Goal: Task Accomplishment & Management: Manage account settings

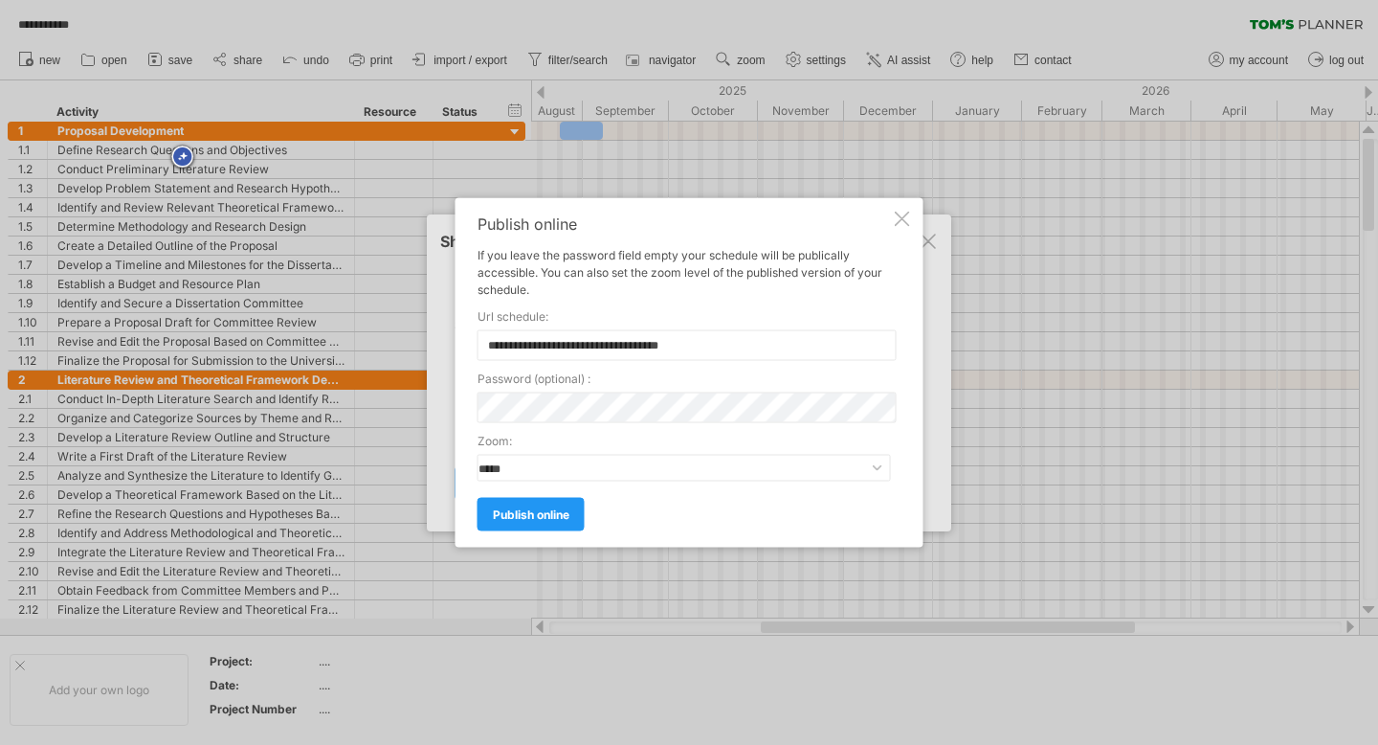
click at [915, 223] on div "**********" at bounding box center [690, 372] width 468 height 349
click at [909, 220] on div at bounding box center [902, 218] width 15 height 15
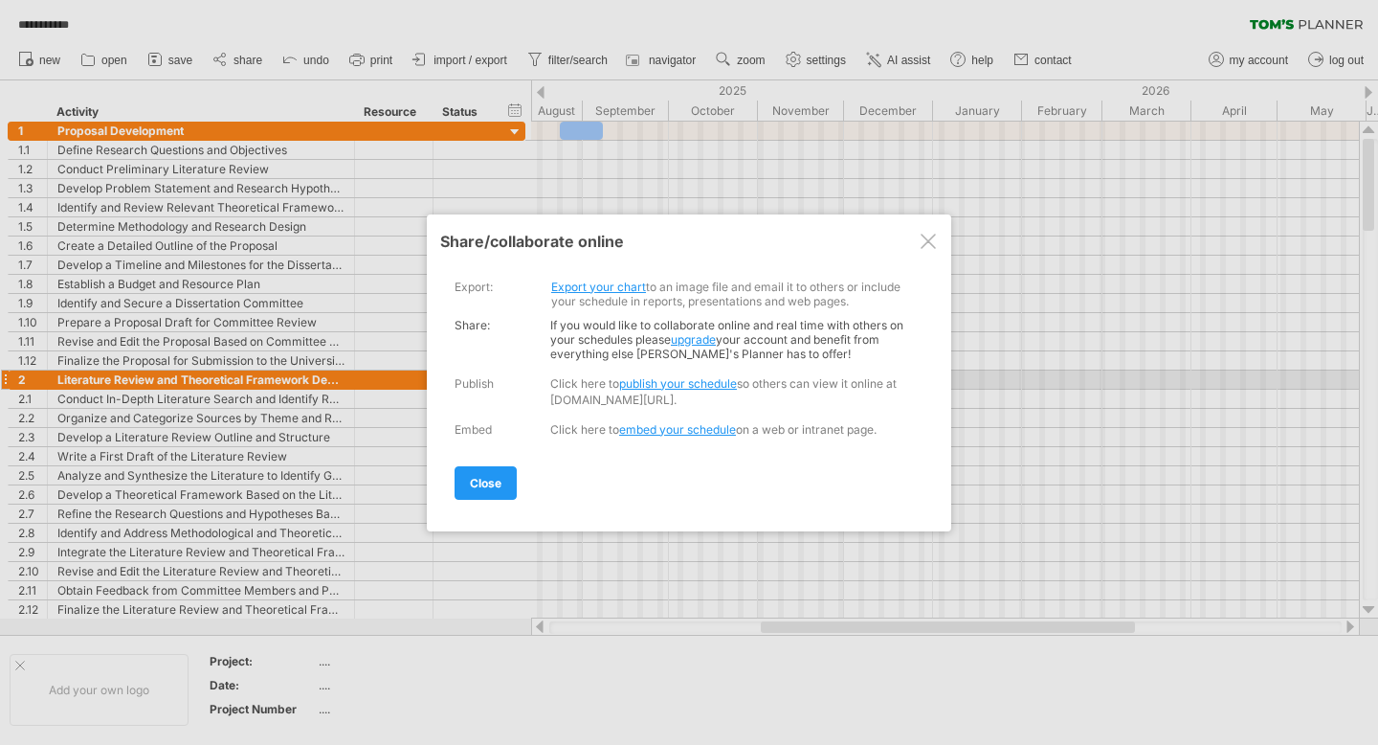
click at [688, 378] on link "publish your schedule" at bounding box center [678, 383] width 118 height 14
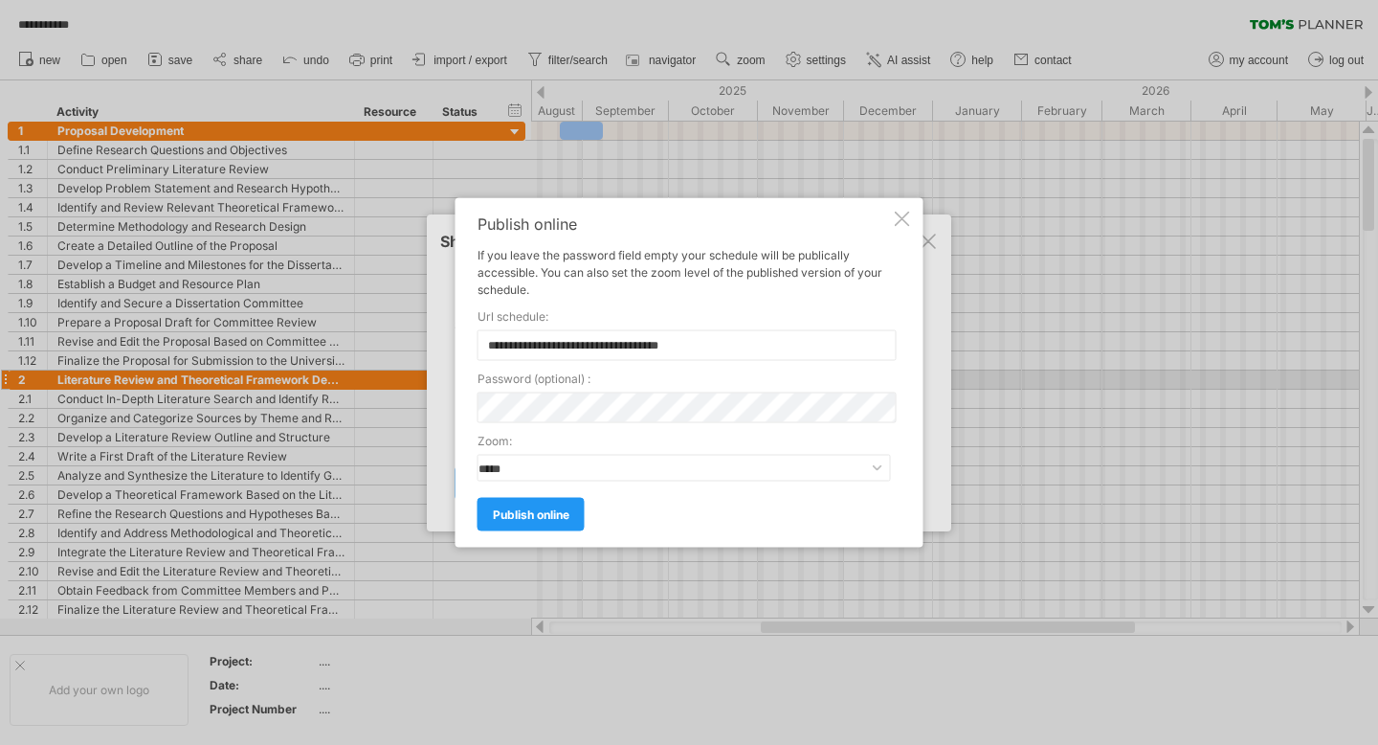
click at [893, 220] on div "**********" at bounding box center [690, 372] width 468 height 349
click at [896, 220] on div at bounding box center [902, 218] width 15 height 15
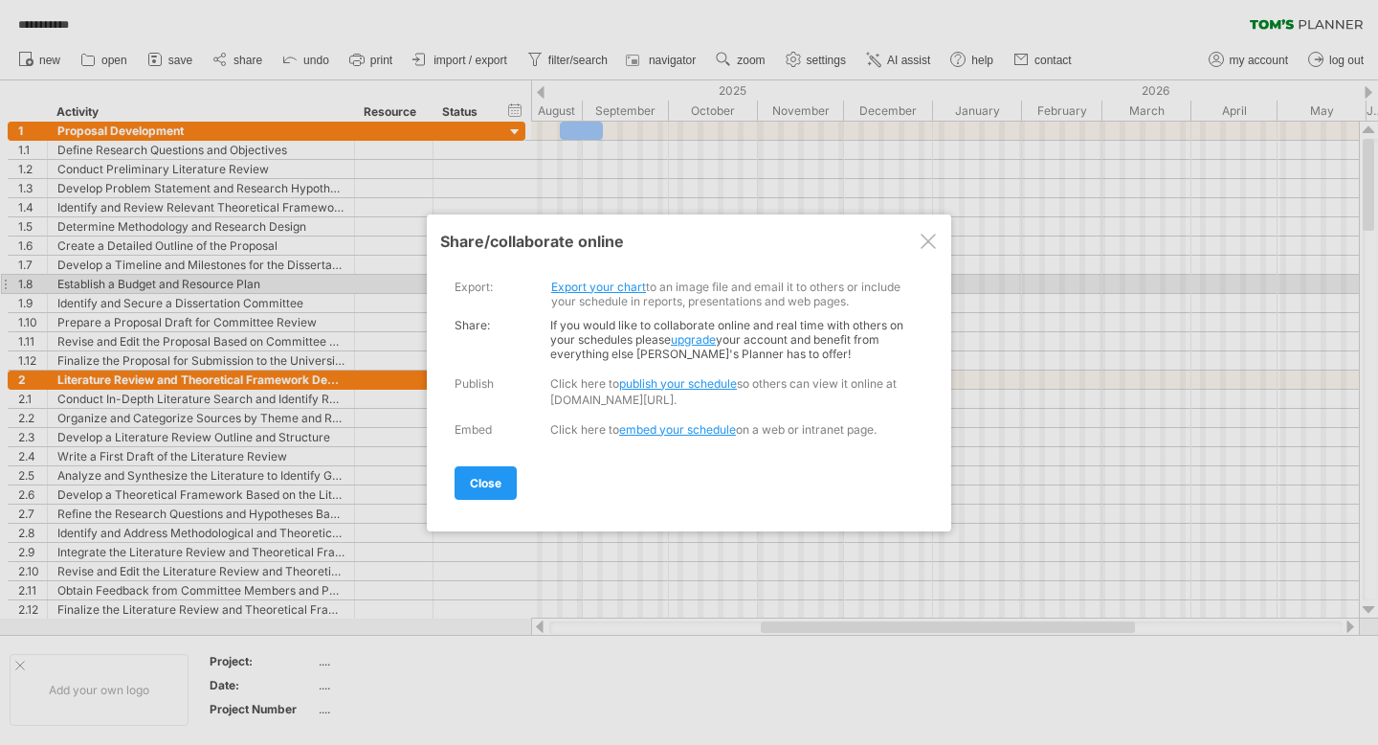
click at [625, 286] on link "Export your chart" at bounding box center [598, 286] width 95 height 14
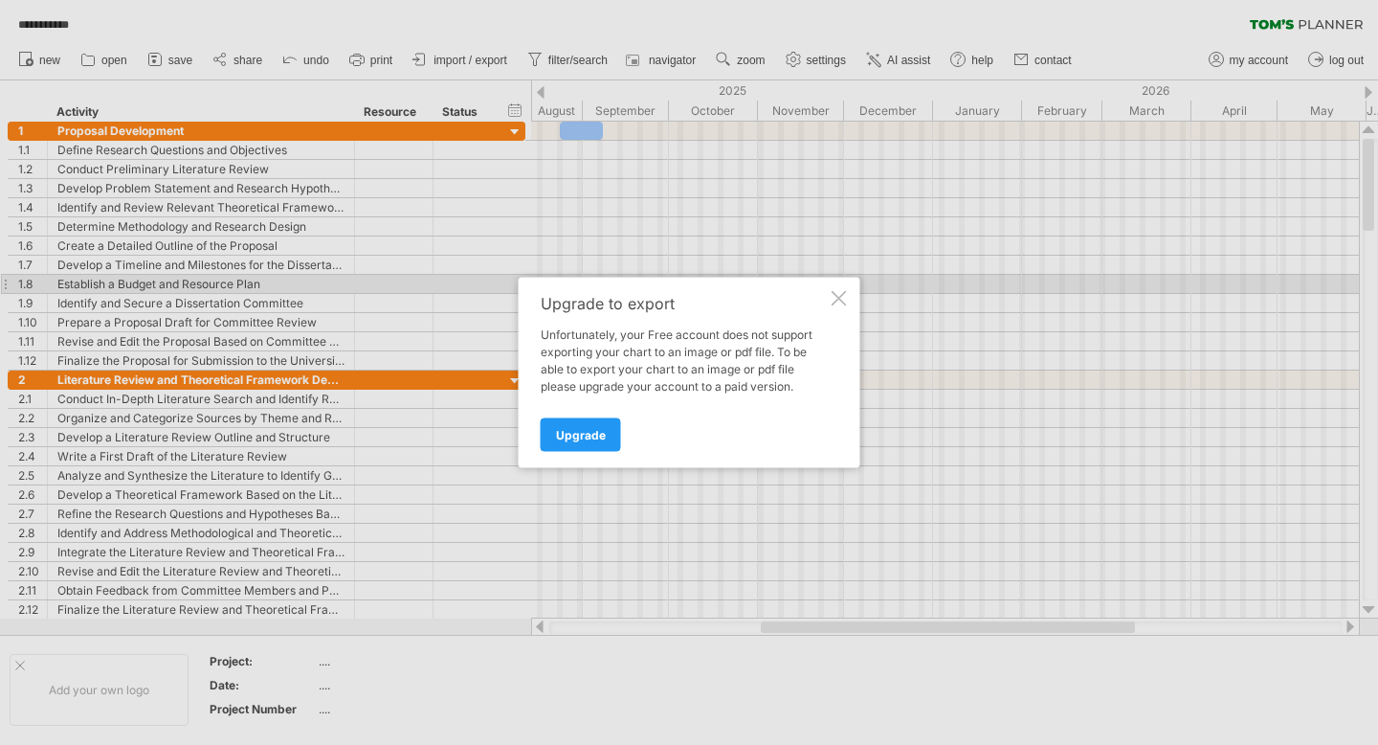
click at [835, 298] on div at bounding box center [839, 298] width 15 height 15
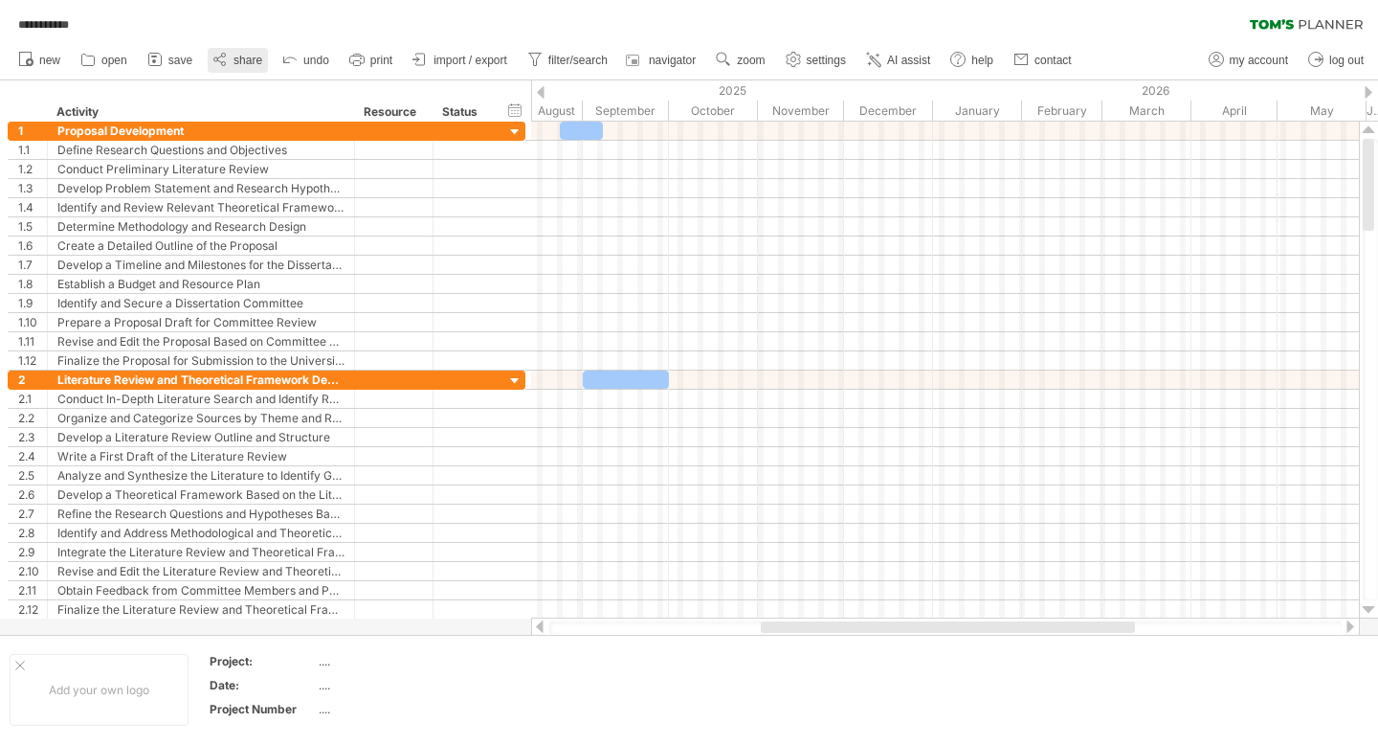
click at [222, 60] on icon at bounding box center [220, 59] width 19 height 19
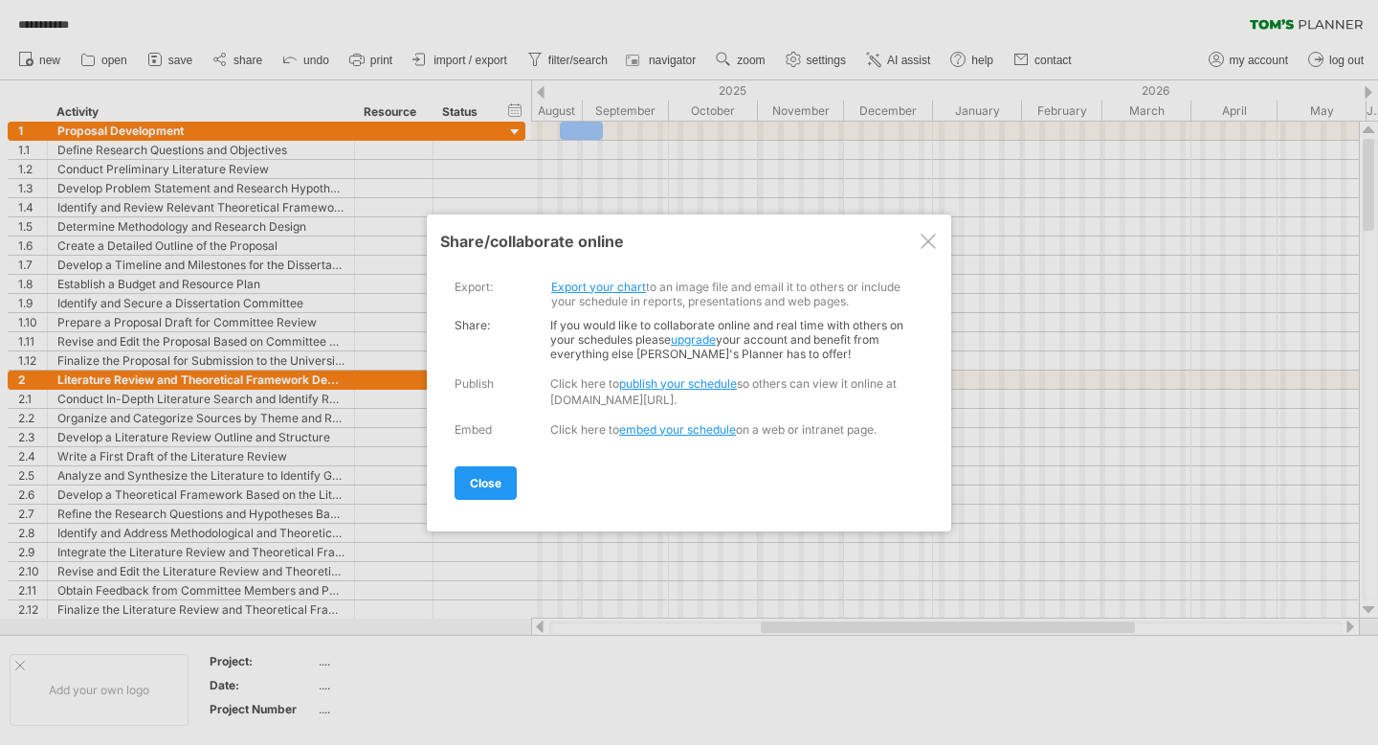
click at [612, 284] on link "Export your chart" at bounding box center [598, 286] width 95 height 14
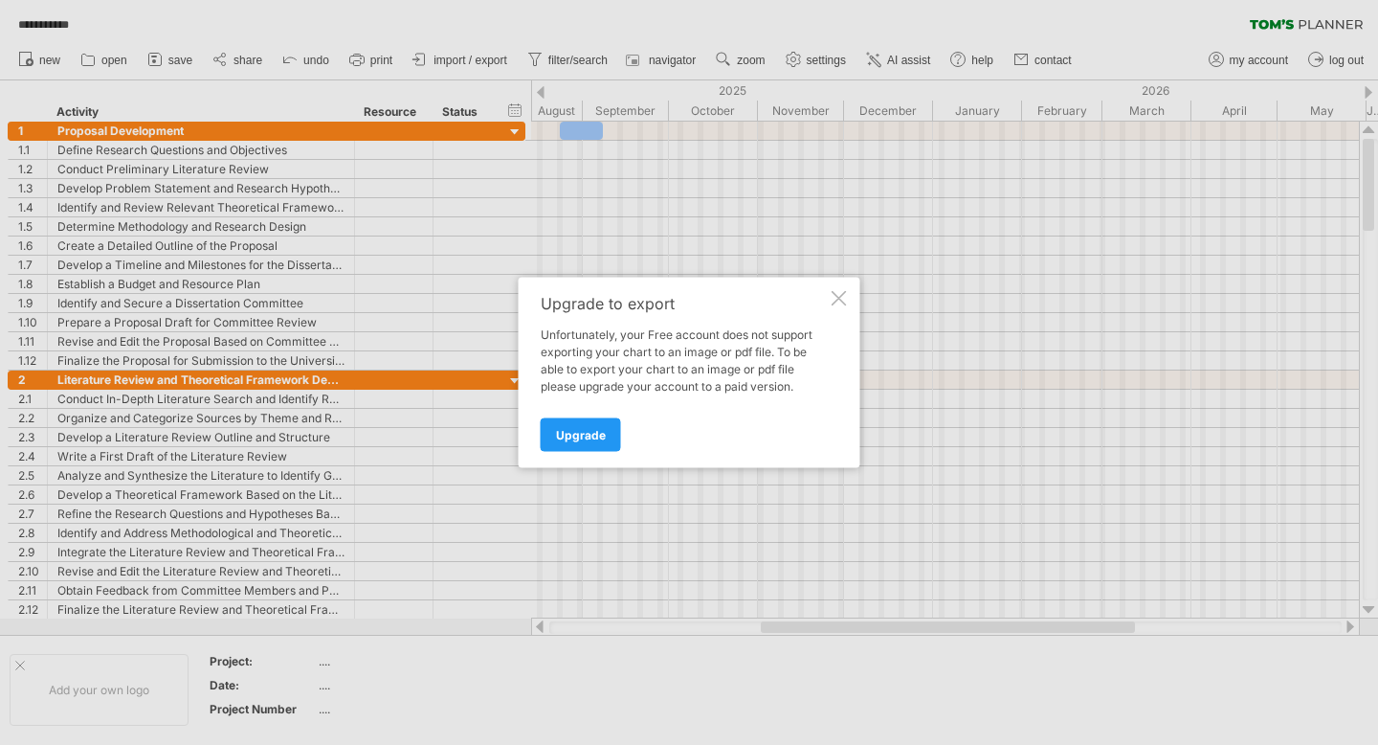
click at [576, 436] on span "Upgrade" at bounding box center [581, 435] width 50 height 14
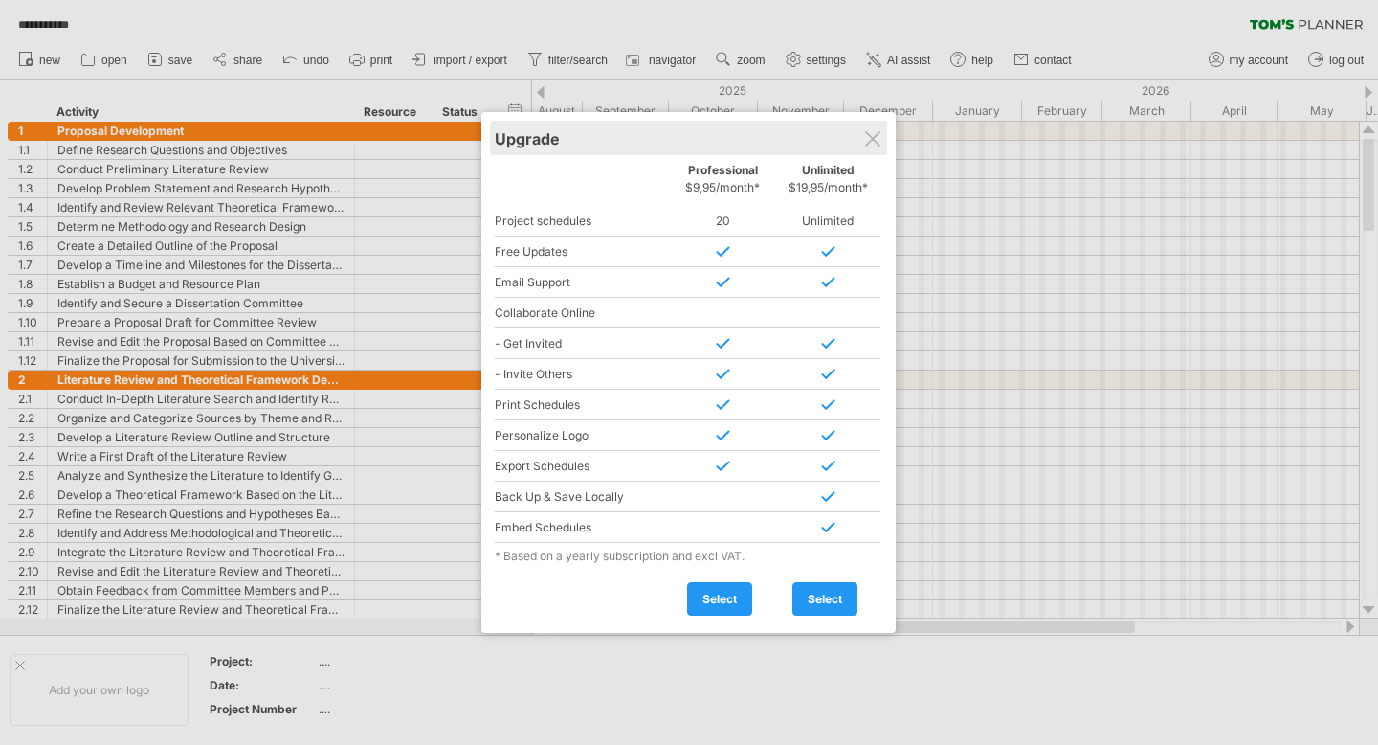
click at [880, 128] on div "Upgrade" at bounding box center [689, 138] width 388 height 34
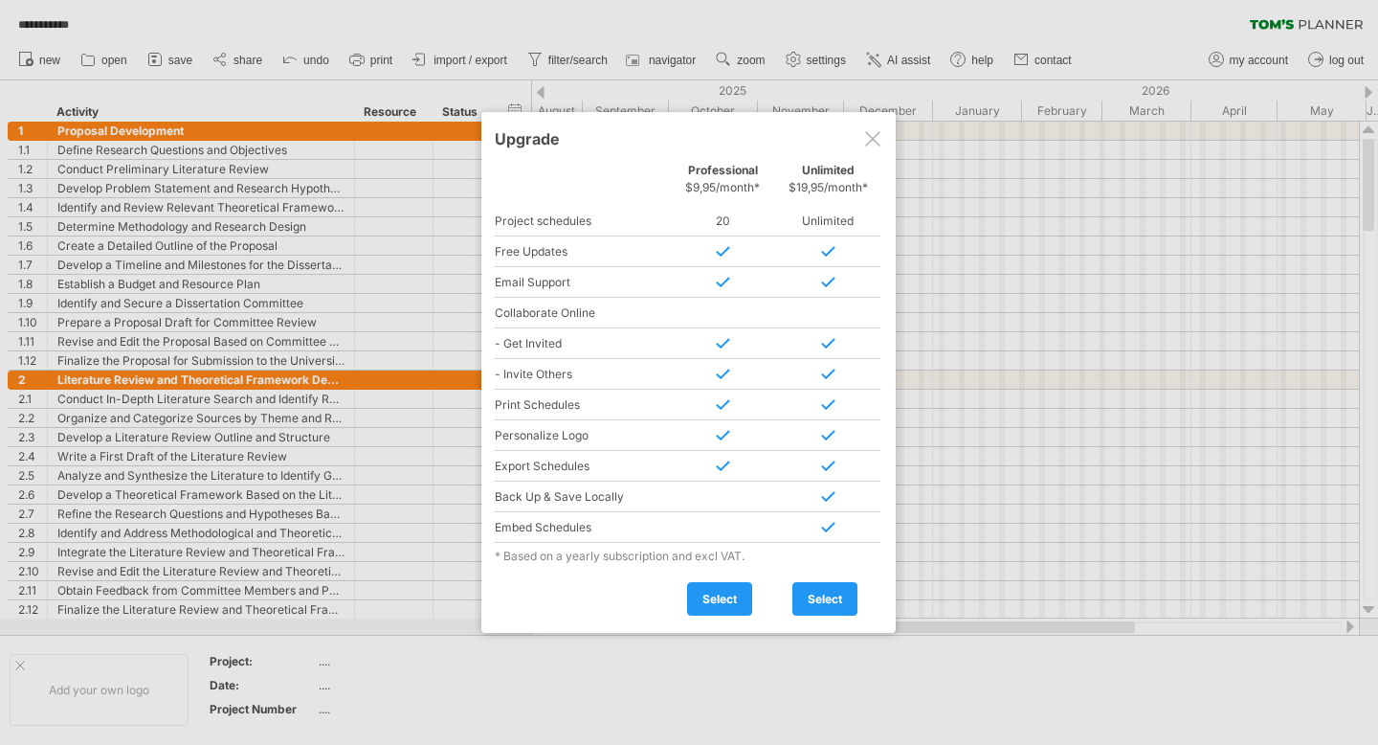
click at [877, 145] on div at bounding box center [872, 138] width 15 height 15
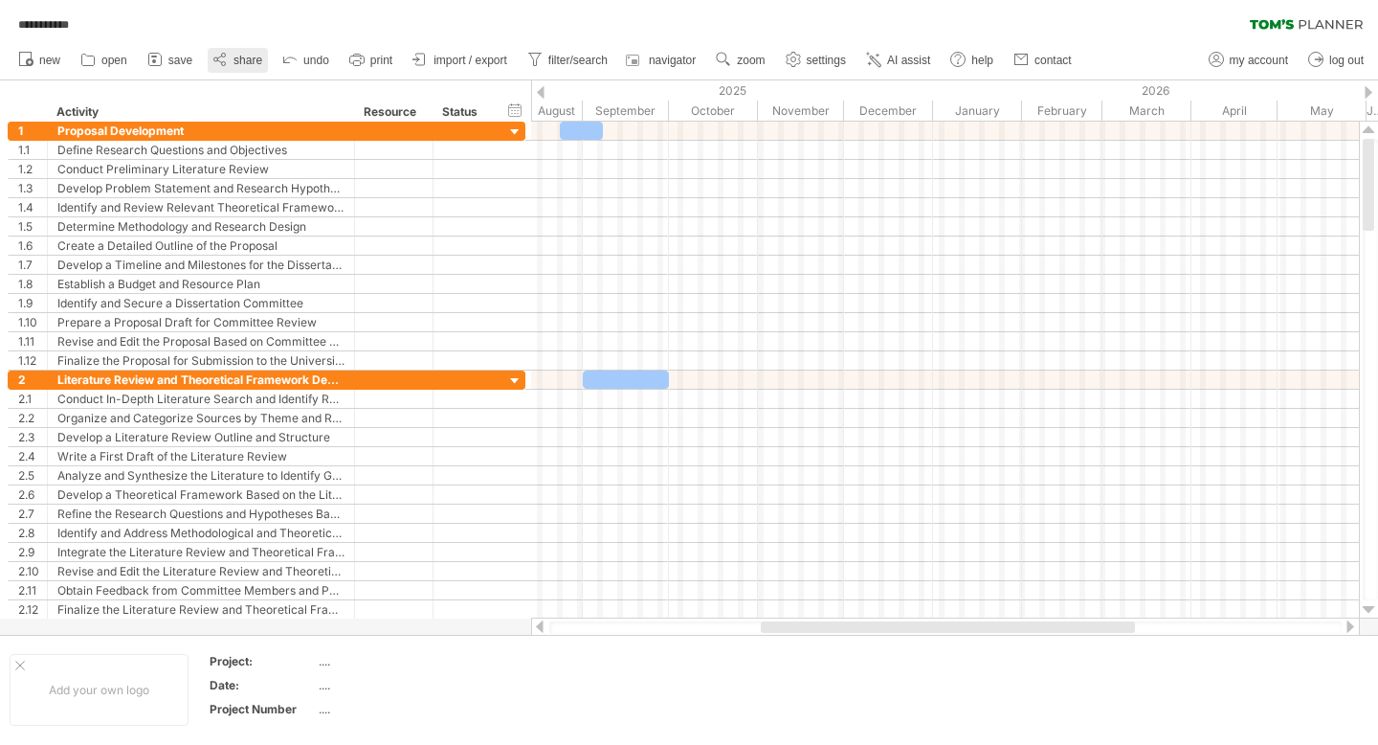
click at [235, 61] on span "share" at bounding box center [248, 60] width 29 height 13
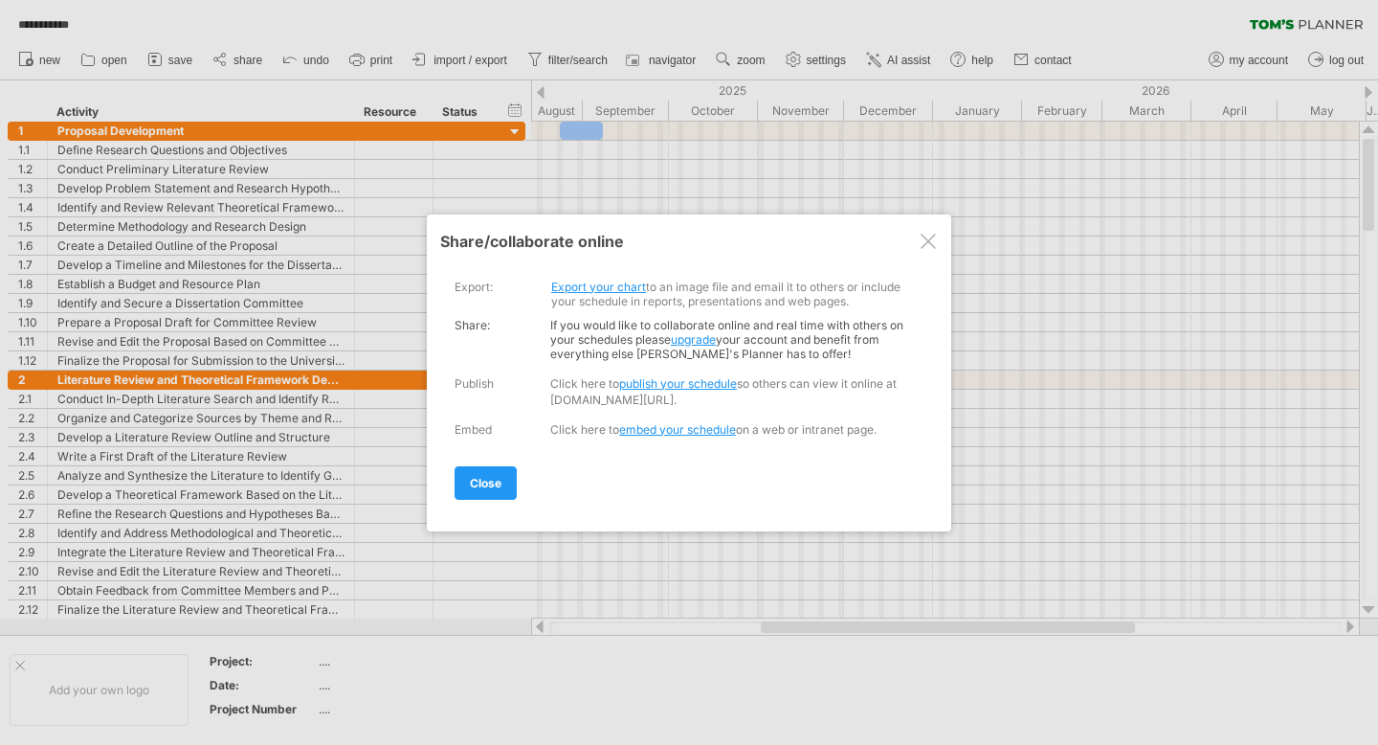
click at [708, 376] on link "publish your schedule" at bounding box center [678, 383] width 118 height 14
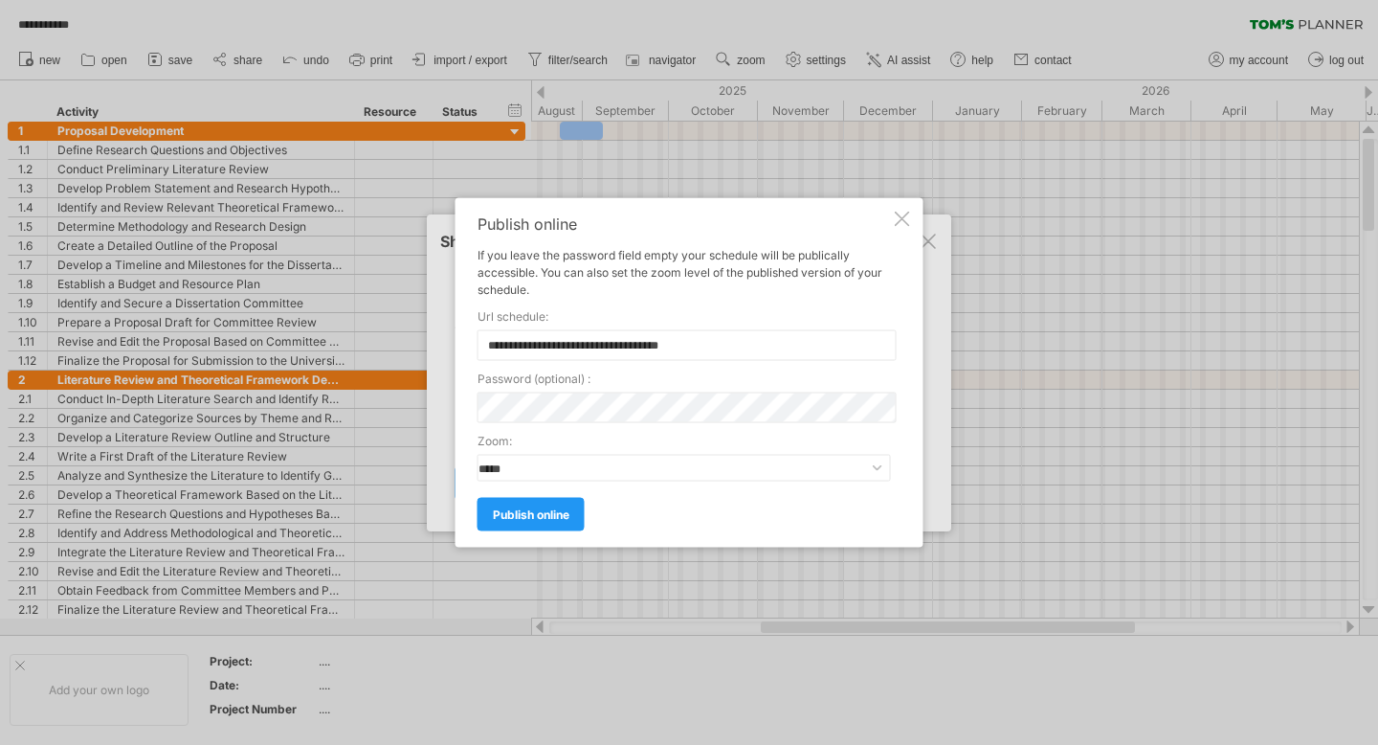
click at [689, 422] on div "**********" at bounding box center [684, 372] width 413 height 315
click at [523, 462] on select "**********" at bounding box center [684, 468] width 413 height 27
select select "*"
click at [478, 455] on select "**********" at bounding box center [684, 468] width 413 height 27
drag, startPoint x: 704, startPoint y: 344, endPoint x: 470, endPoint y: 335, distance: 234.6
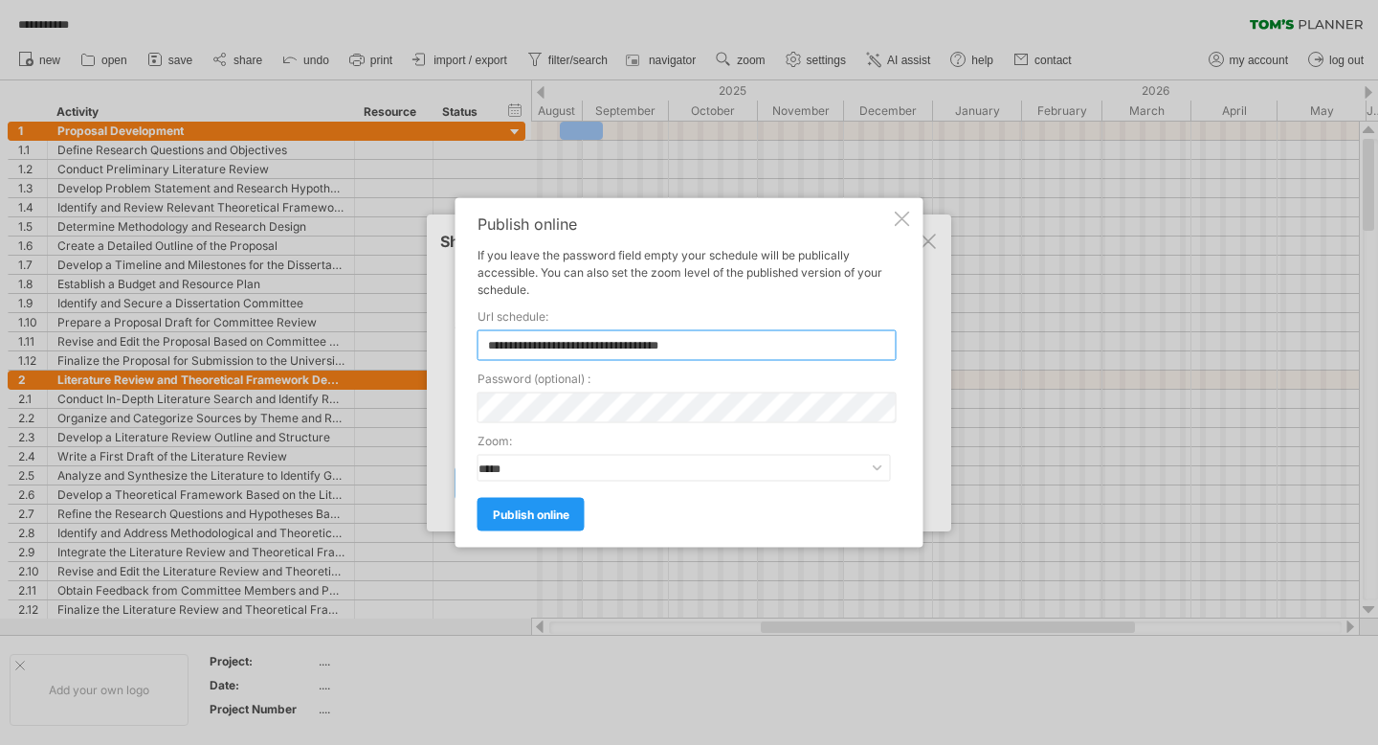
click at [472, 338] on div "**********" at bounding box center [690, 372] width 468 height 349
click at [907, 217] on div at bounding box center [902, 218] width 15 height 15
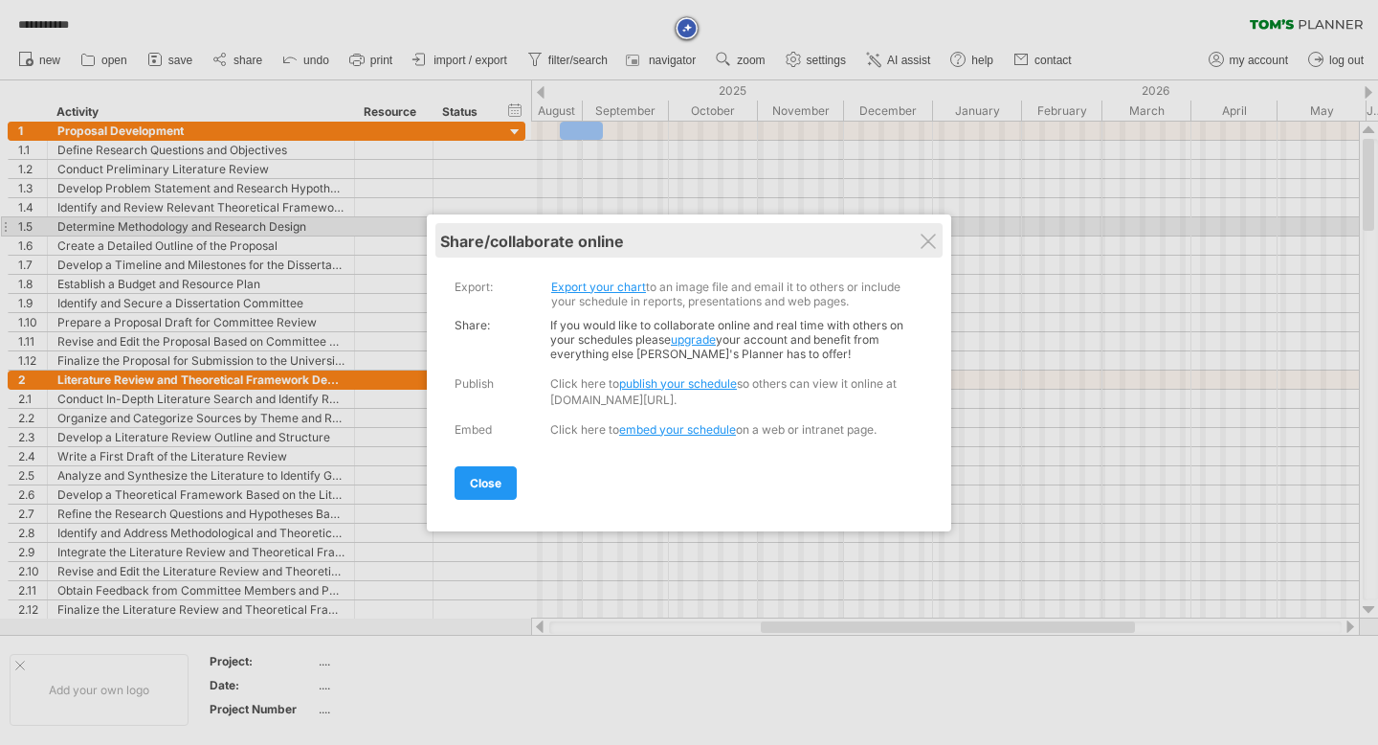
click at [915, 237] on div "share/collaborate online" at bounding box center [689, 241] width 498 height 19
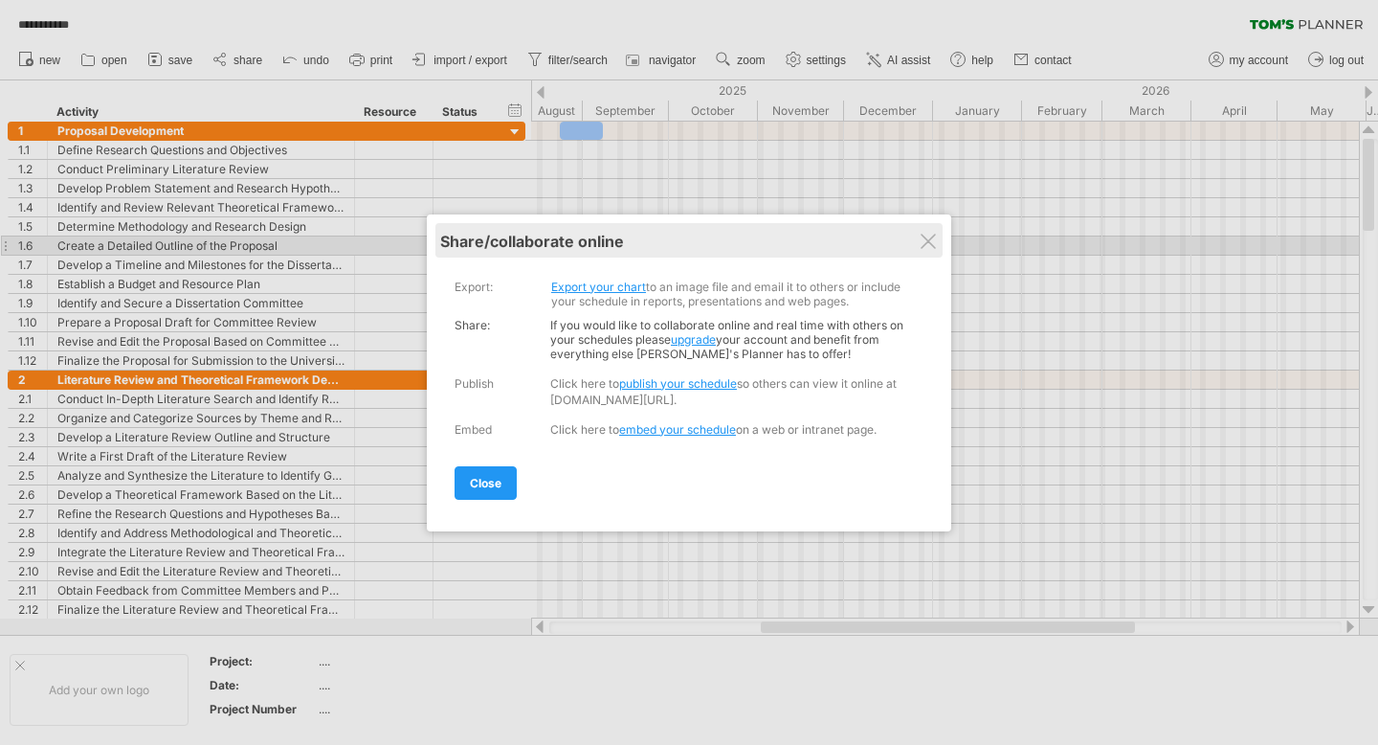
click at [938, 243] on div "My schedules share/collaborate online" at bounding box center [689, 240] width 498 height 34
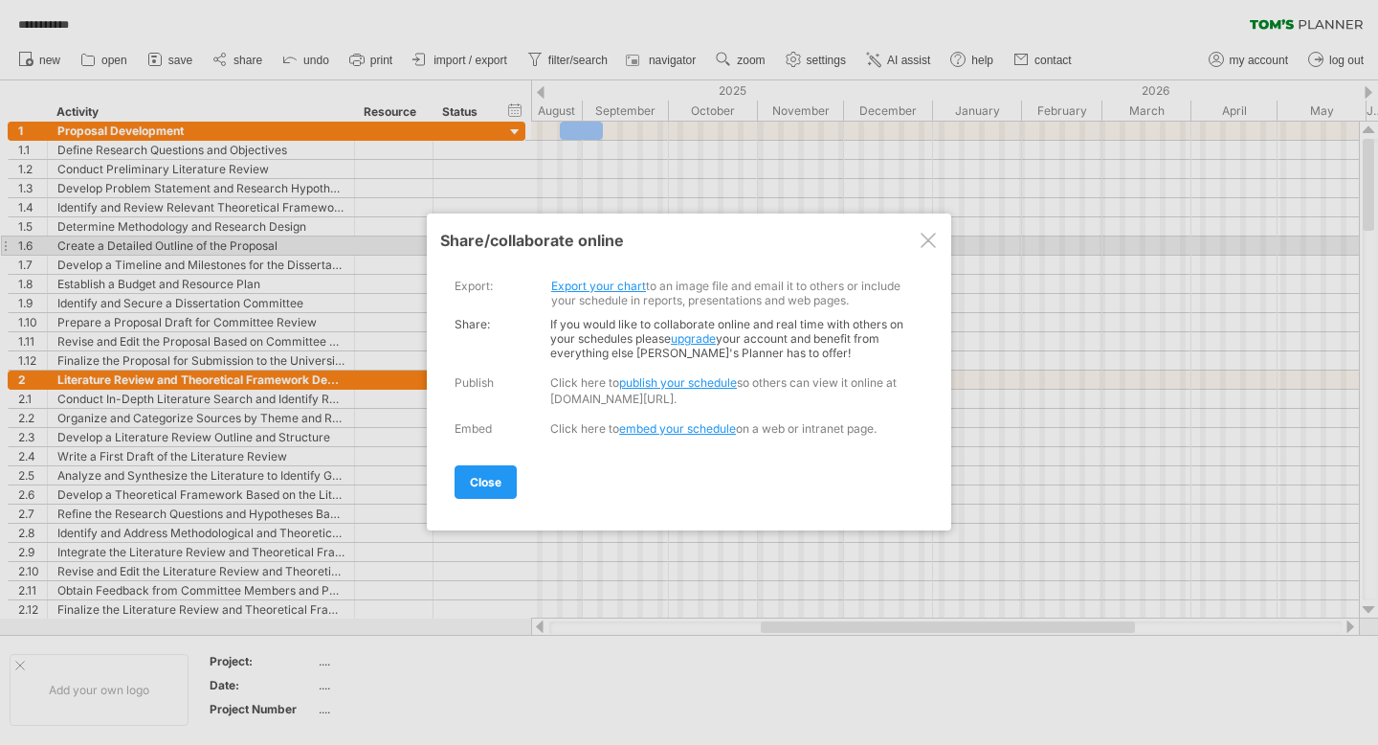
click at [922, 240] on div at bounding box center [928, 240] width 15 height 15
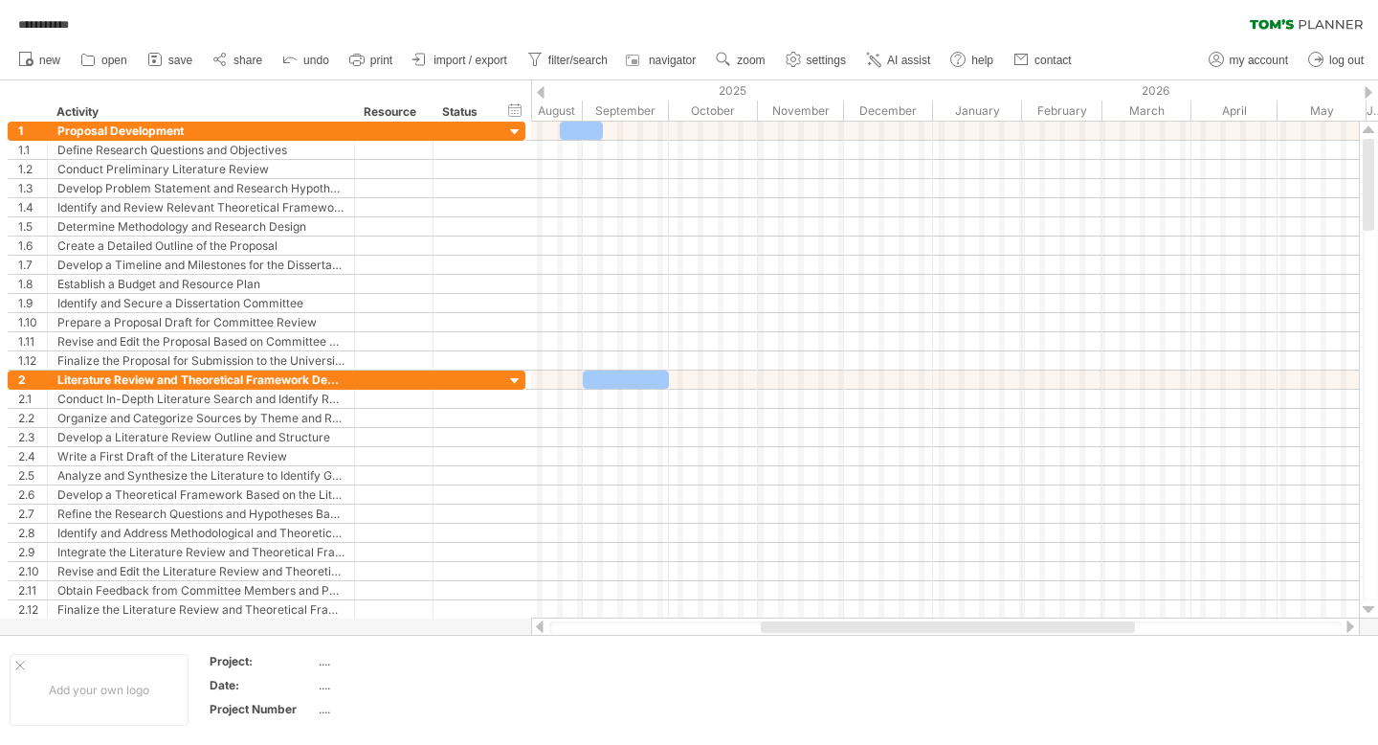
click at [166, 63] on link "save" at bounding box center [171, 60] width 56 height 25
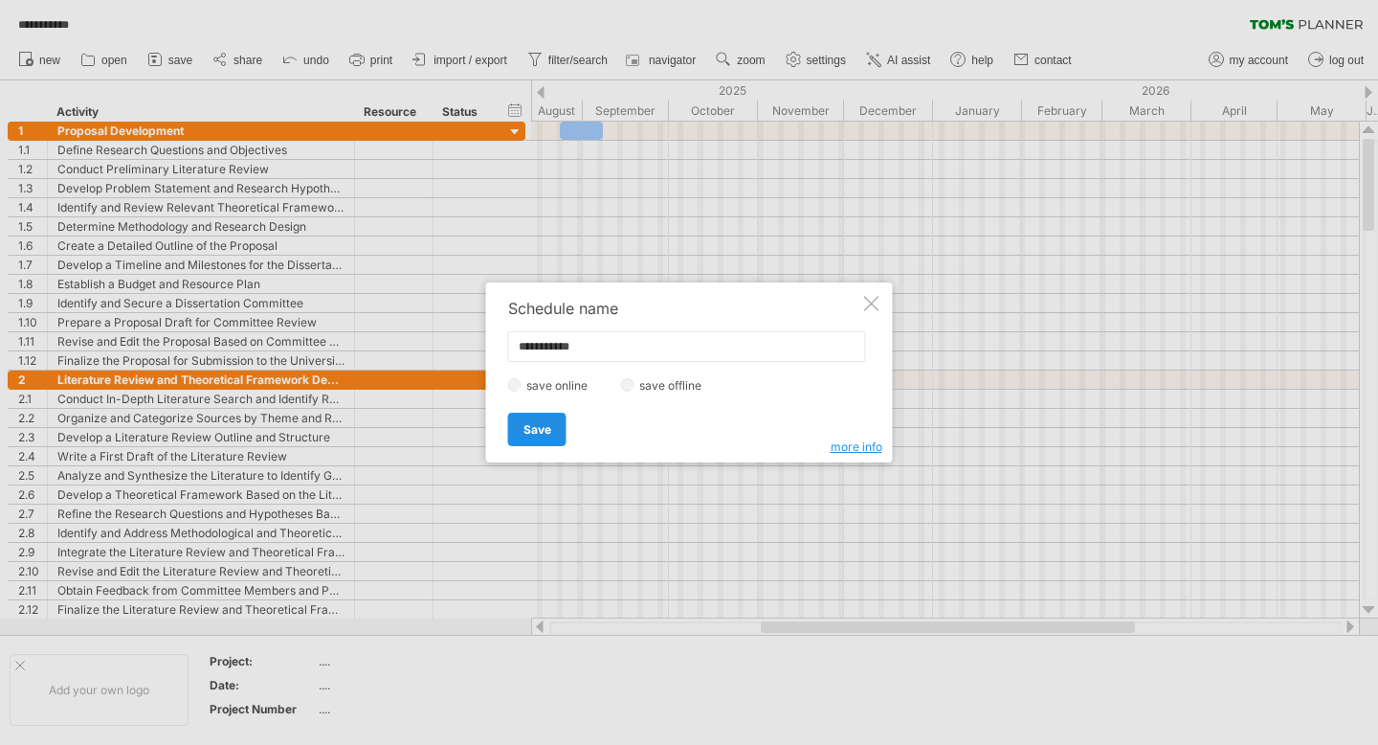
click at [529, 419] on link "Save" at bounding box center [537, 428] width 58 height 33
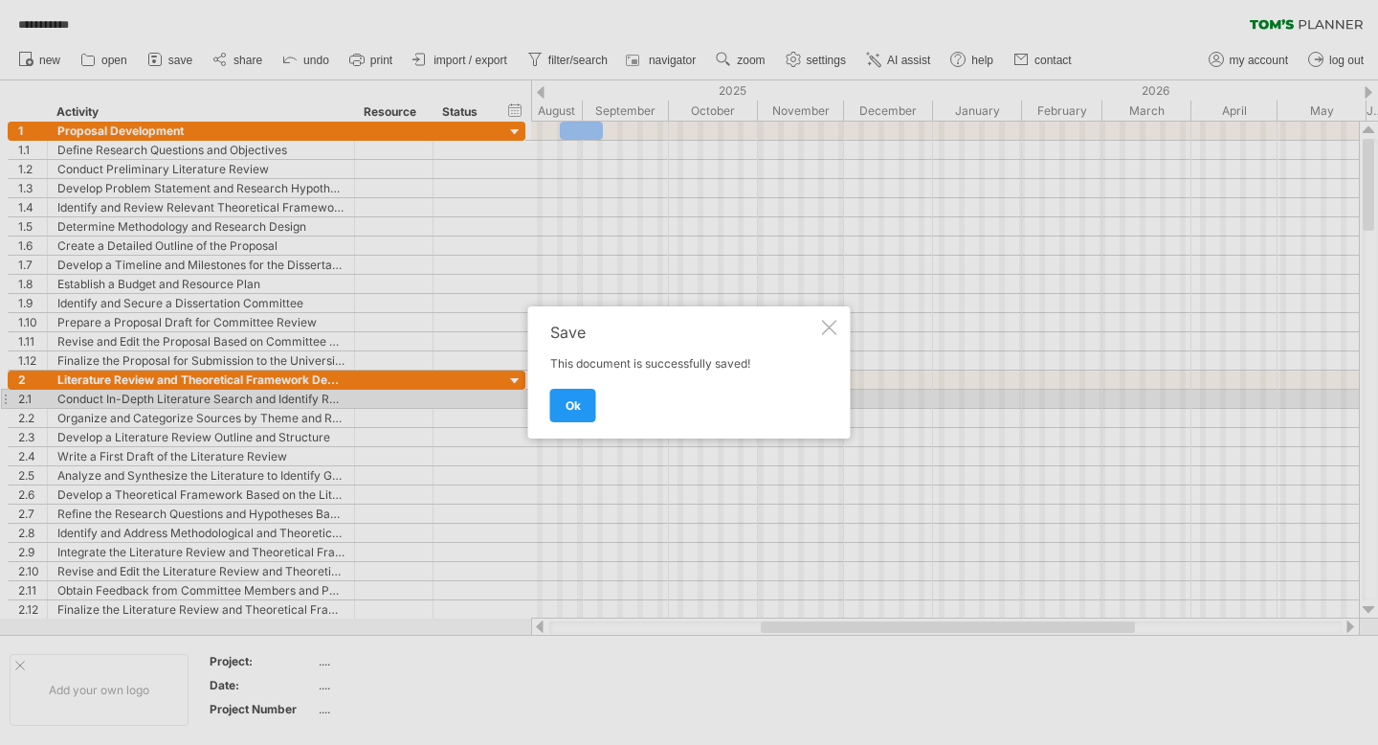
click at [589, 408] on link "ok" at bounding box center [573, 405] width 46 height 33
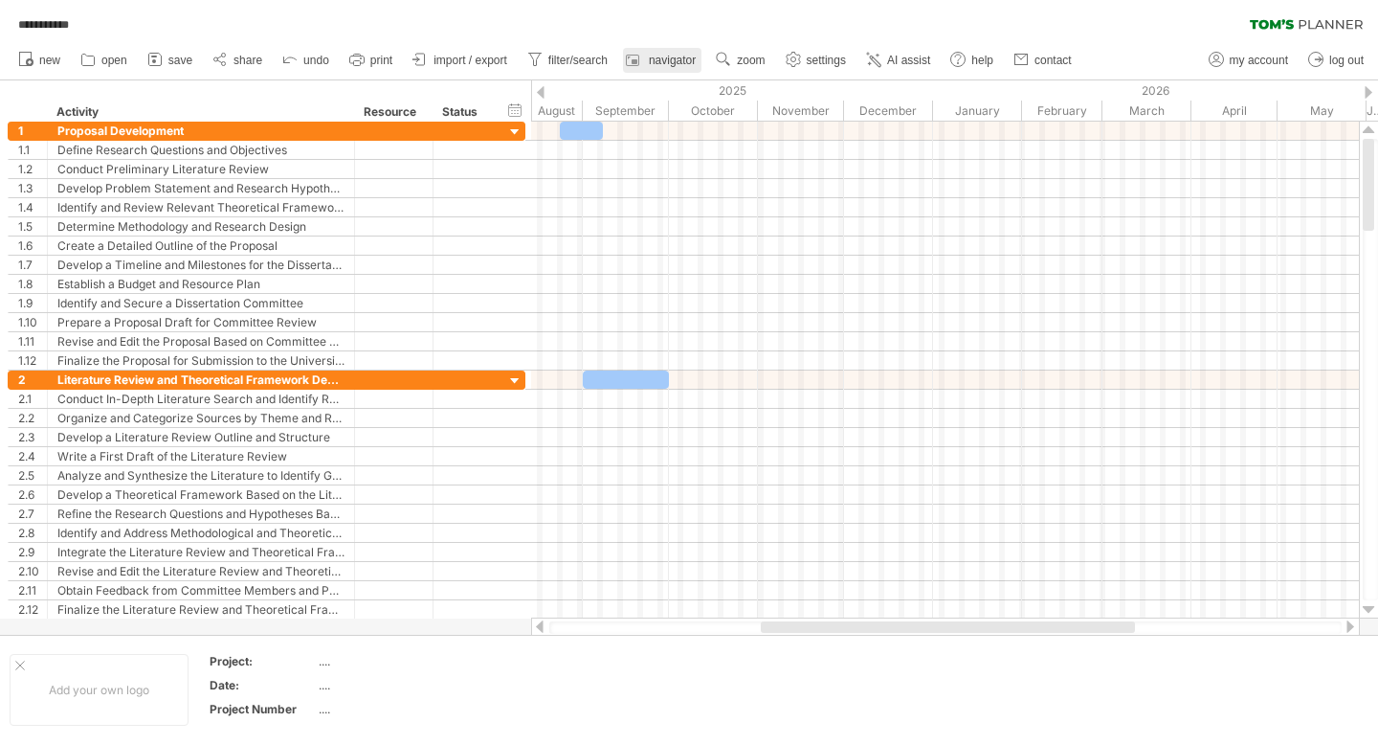
click at [684, 59] on span "navigator" at bounding box center [672, 60] width 47 height 13
click at [1239, 62] on span "my account" at bounding box center [1259, 60] width 58 height 13
type input "**********"
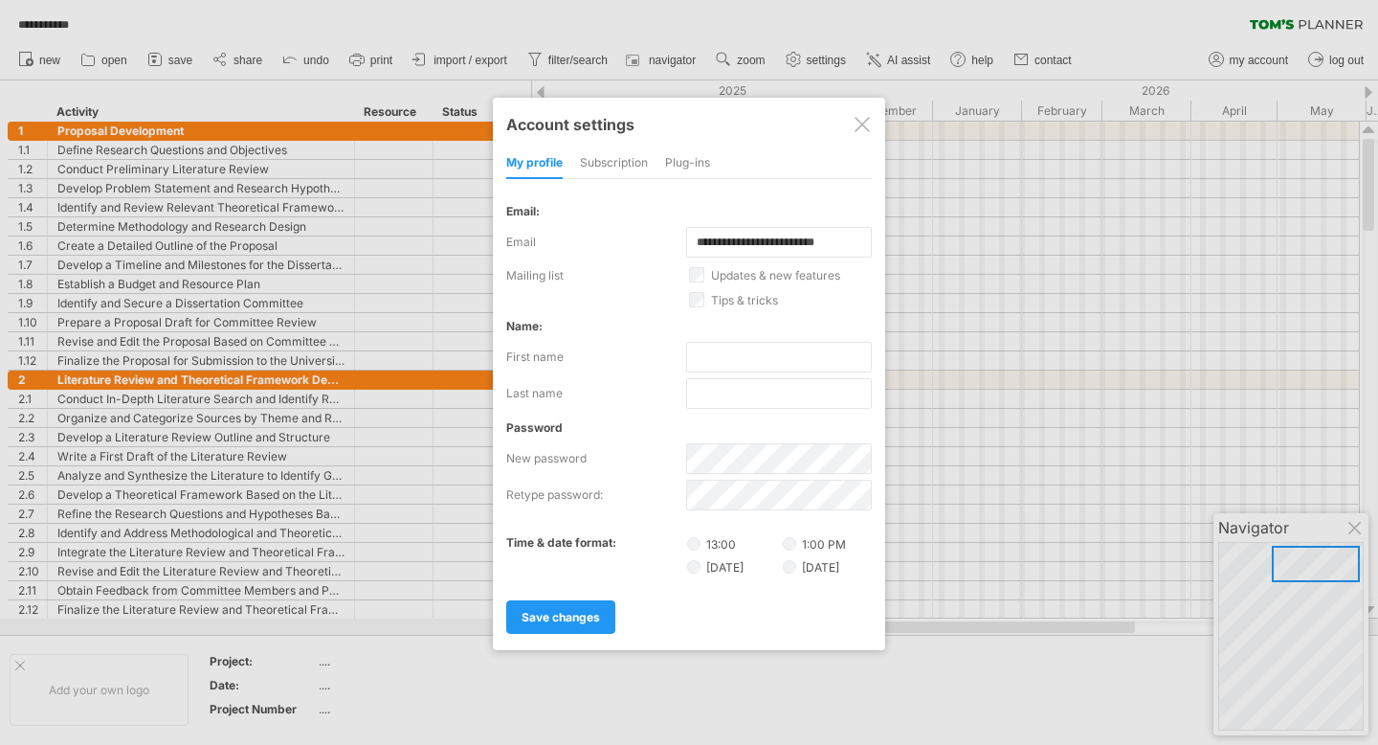
click at [859, 122] on div at bounding box center [862, 124] width 15 height 15
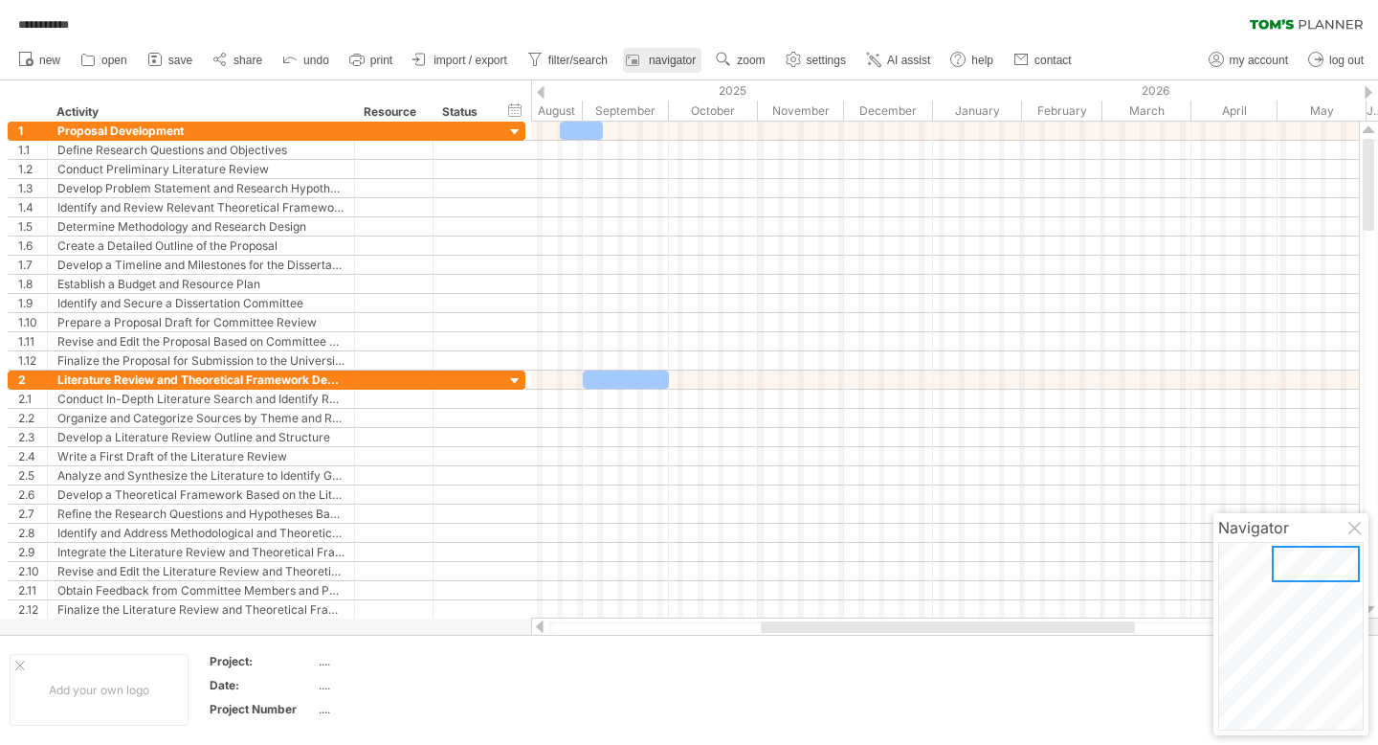
click at [676, 60] on span "navigator" at bounding box center [672, 60] width 47 height 13
click at [354, 56] on icon at bounding box center [356, 59] width 19 height 19
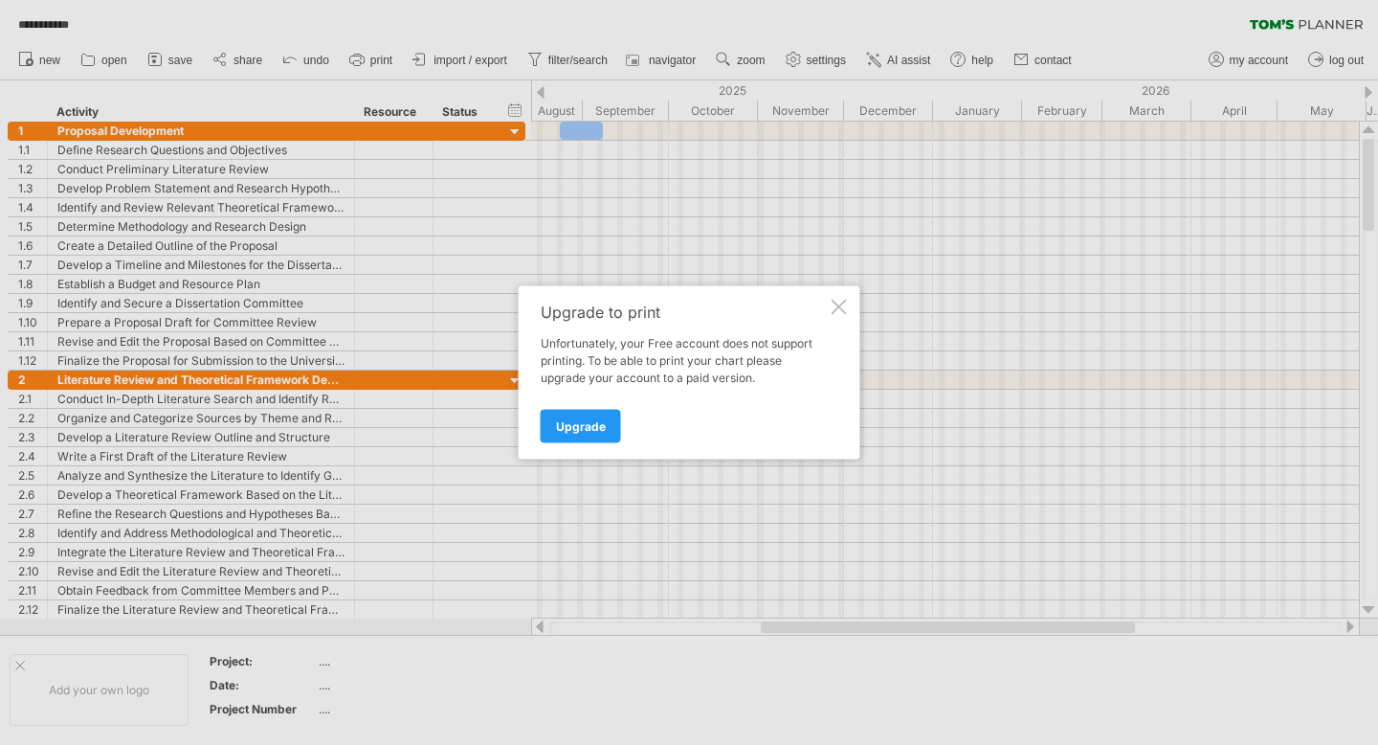
click at [839, 309] on div at bounding box center [839, 307] width 15 height 15
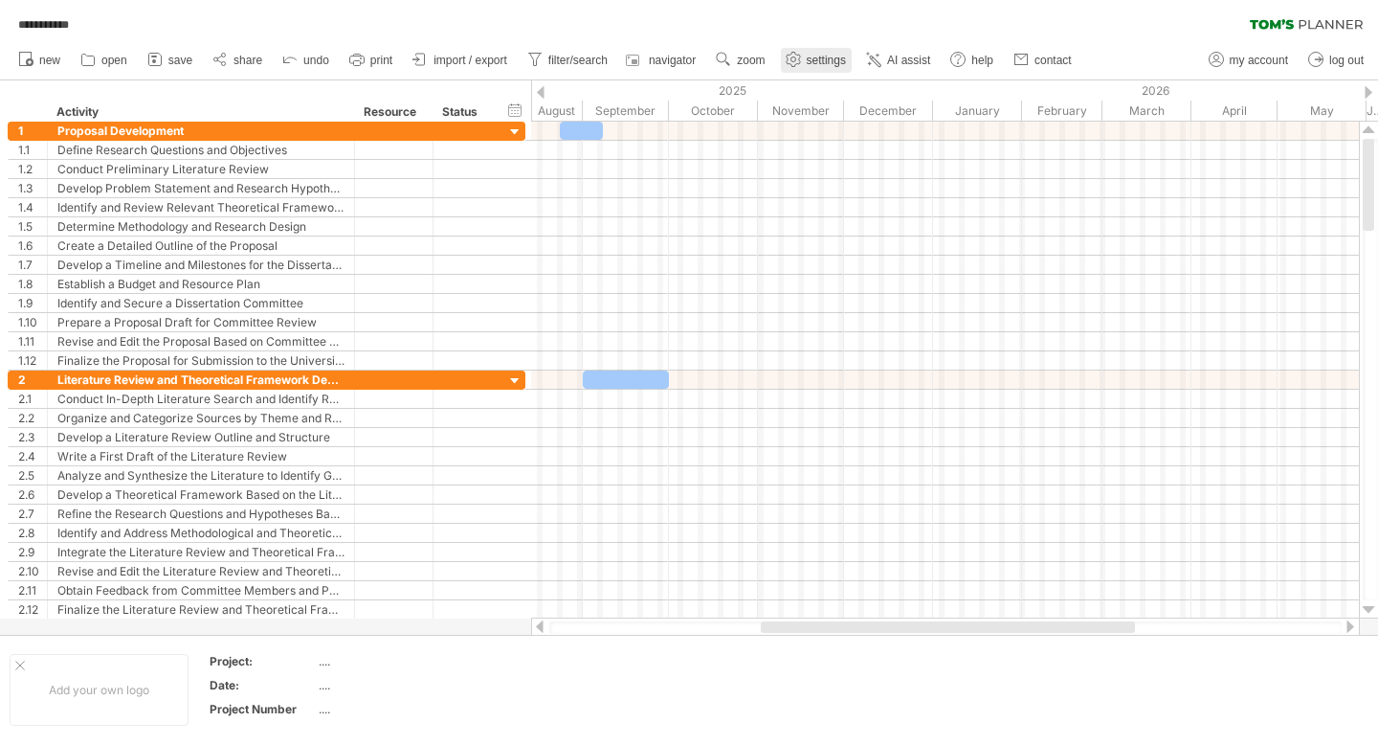
click at [812, 63] on span "settings" at bounding box center [826, 60] width 39 height 13
select select "*"
select select "**"
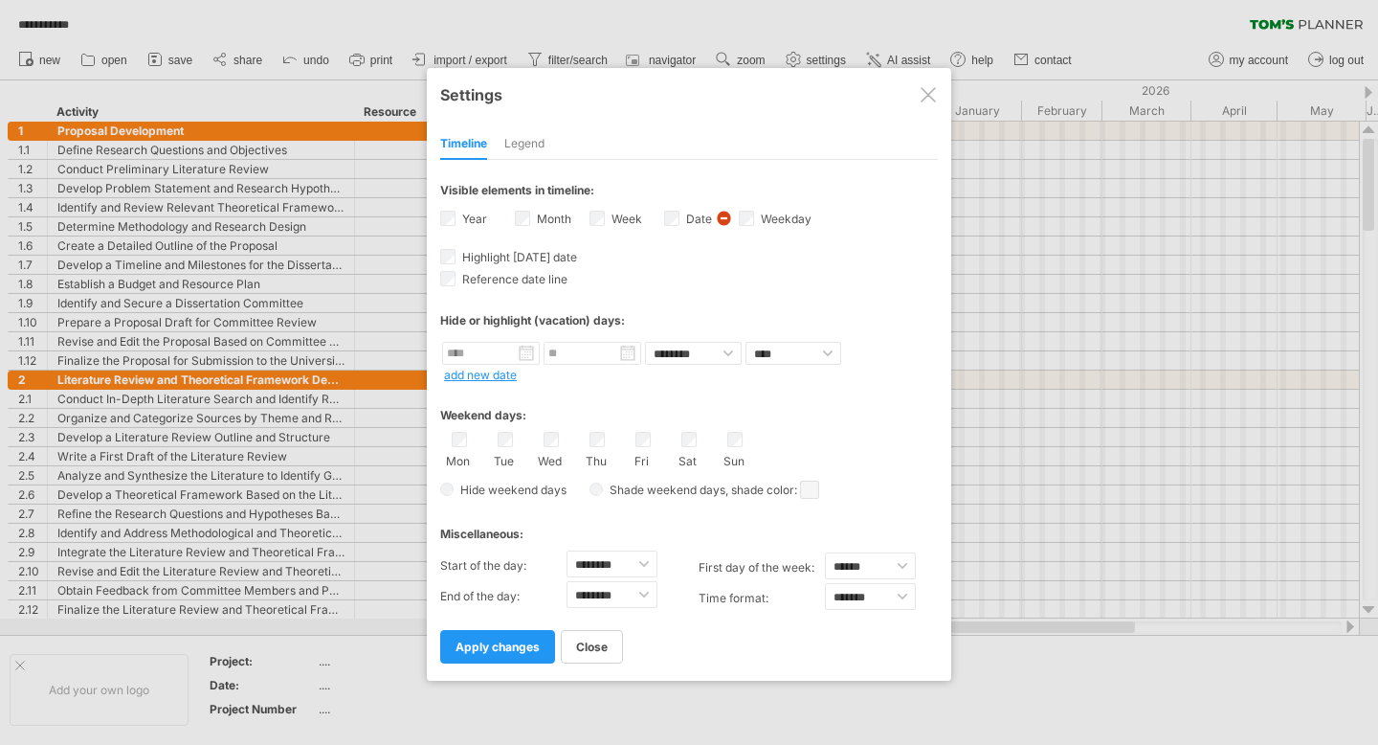
click at [934, 100] on div at bounding box center [928, 94] width 15 height 15
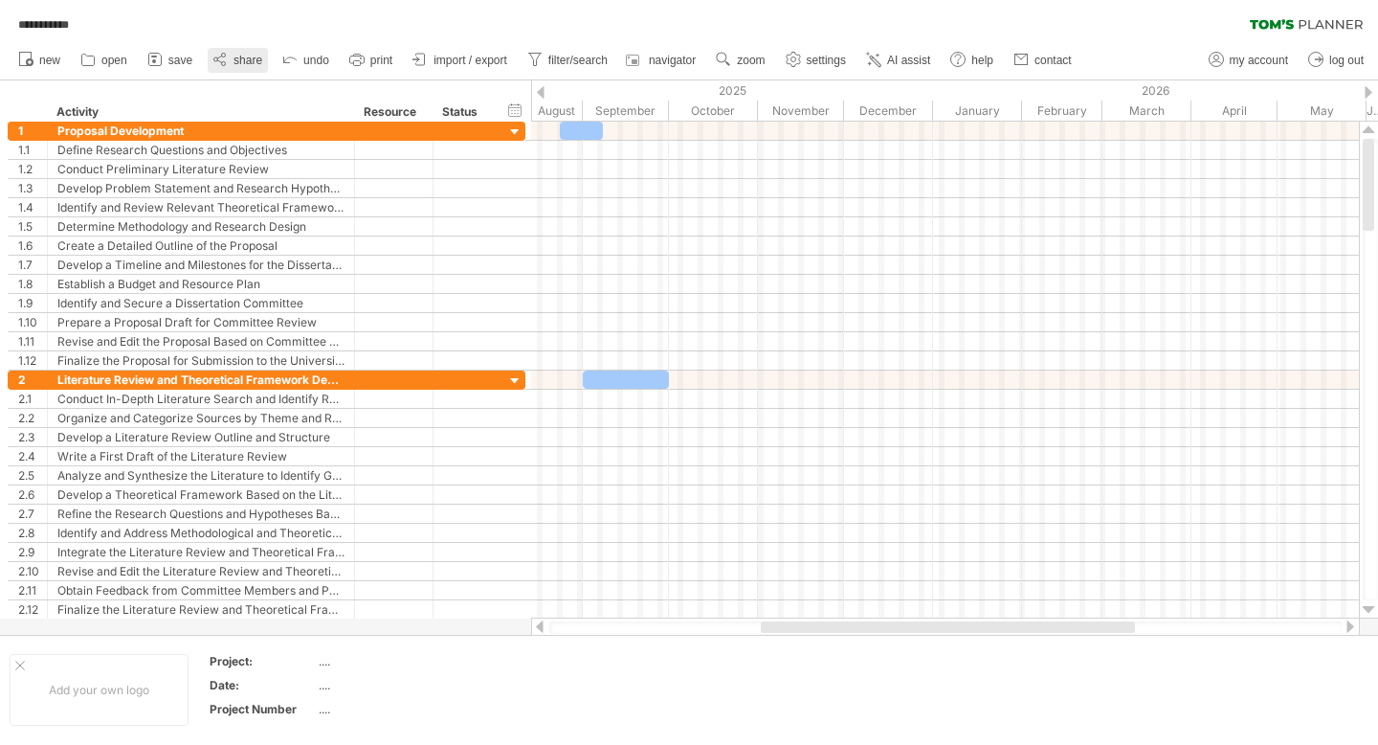
click at [210, 61] on link "share" at bounding box center [238, 60] width 60 height 25
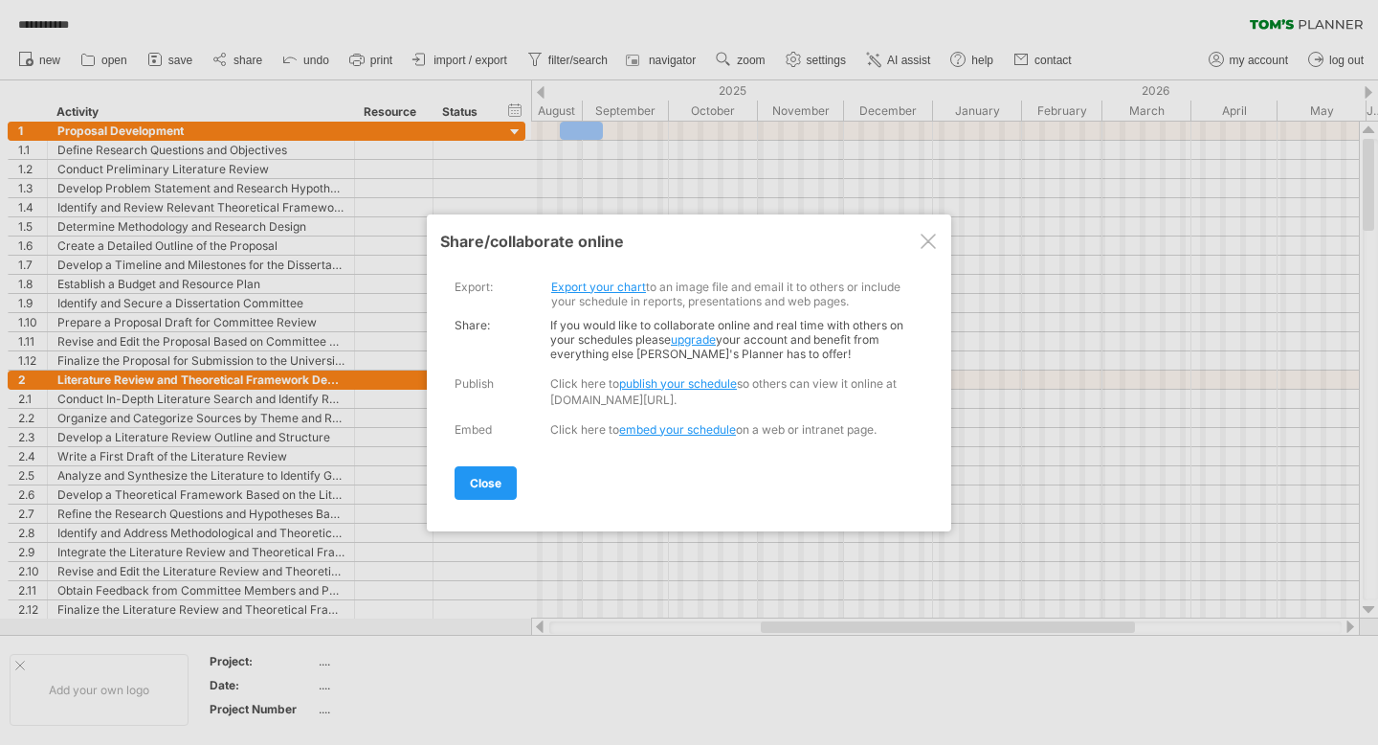
click at [932, 240] on div at bounding box center [928, 241] width 15 height 15
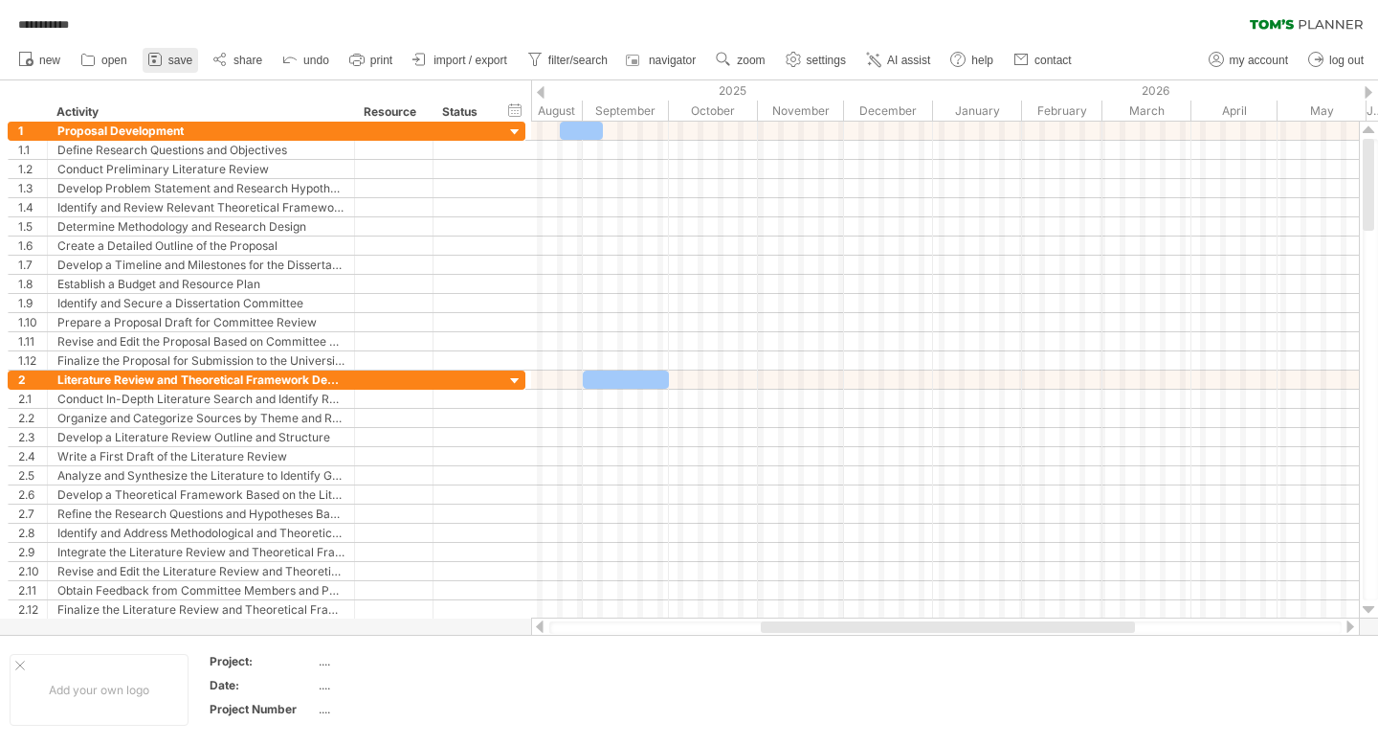
click at [167, 61] on link "save" at bounding box center [171, 60] width 56 height 25
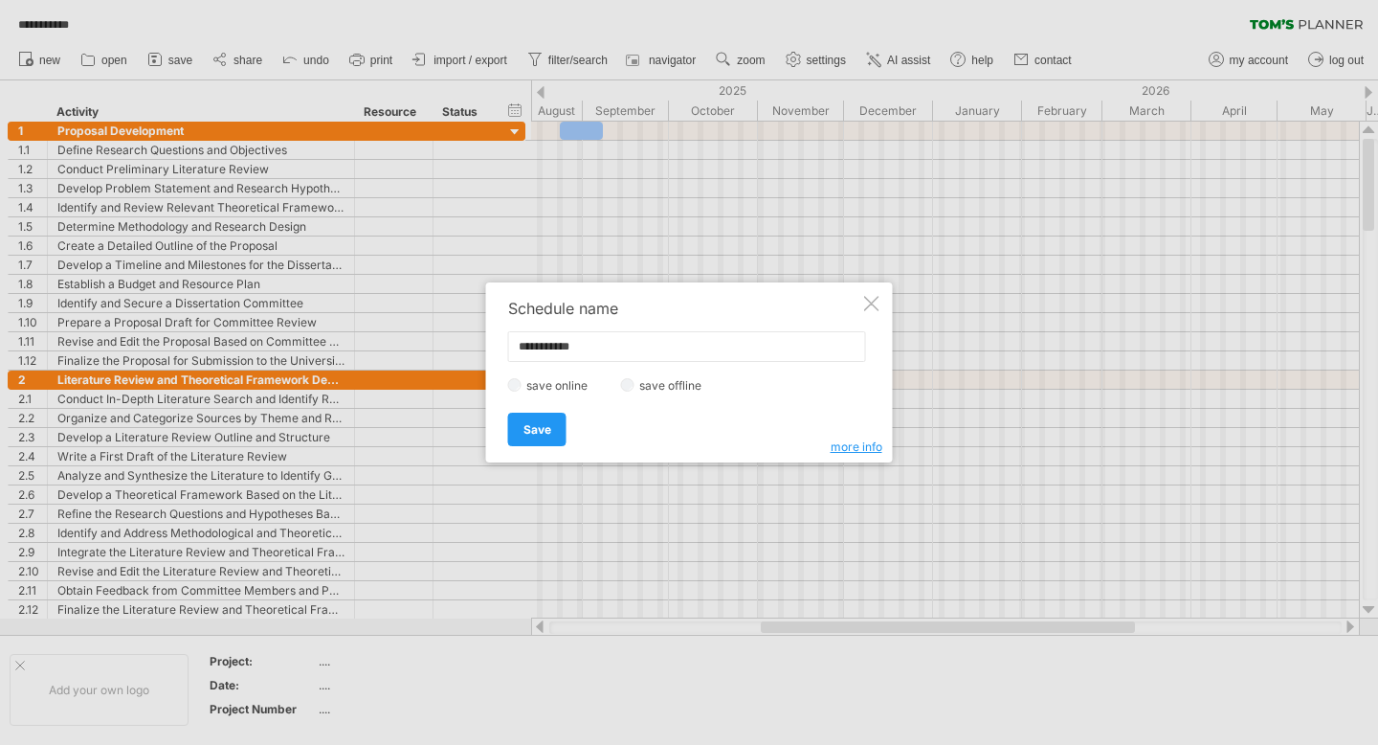
click at [874, 305] on div at bounding box center [871, 303] width 15 height 15
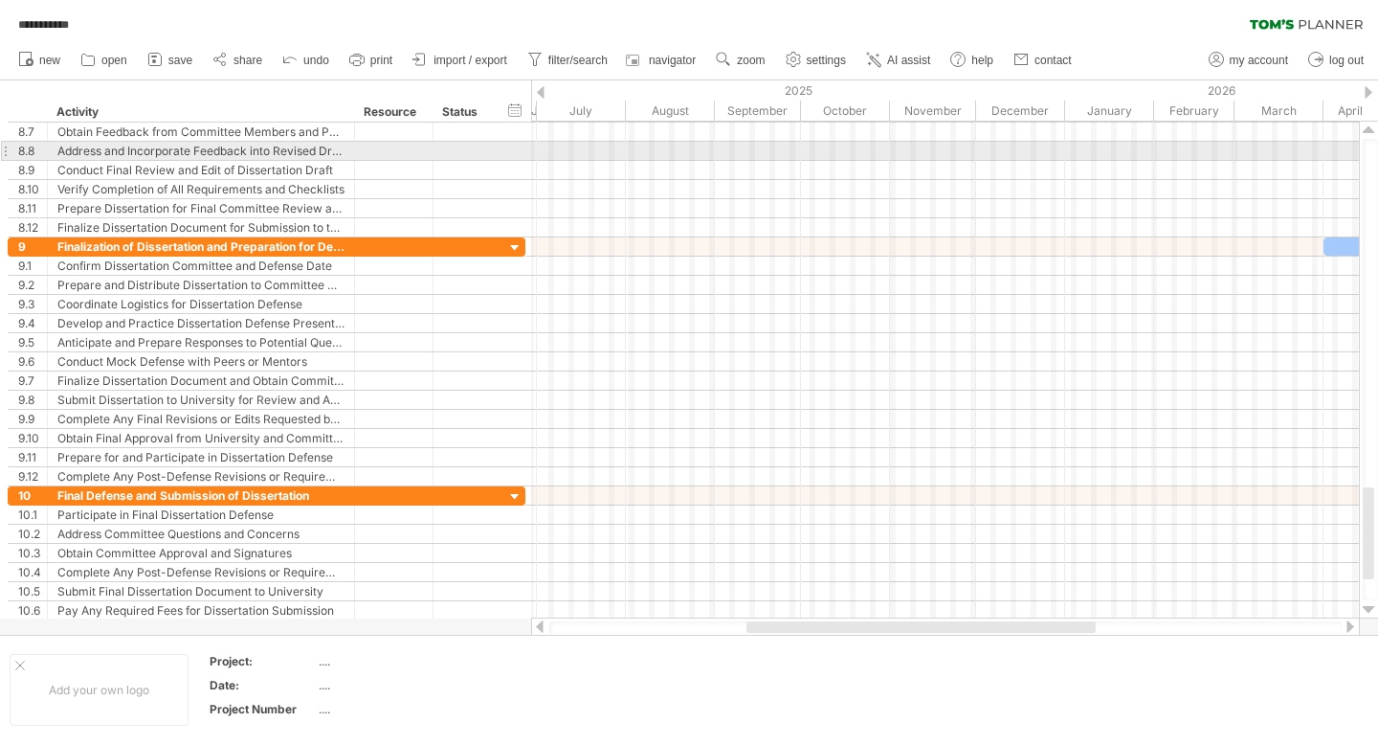
click at [661, 155] on div at bounding box center [945, 151] width 828 height 19
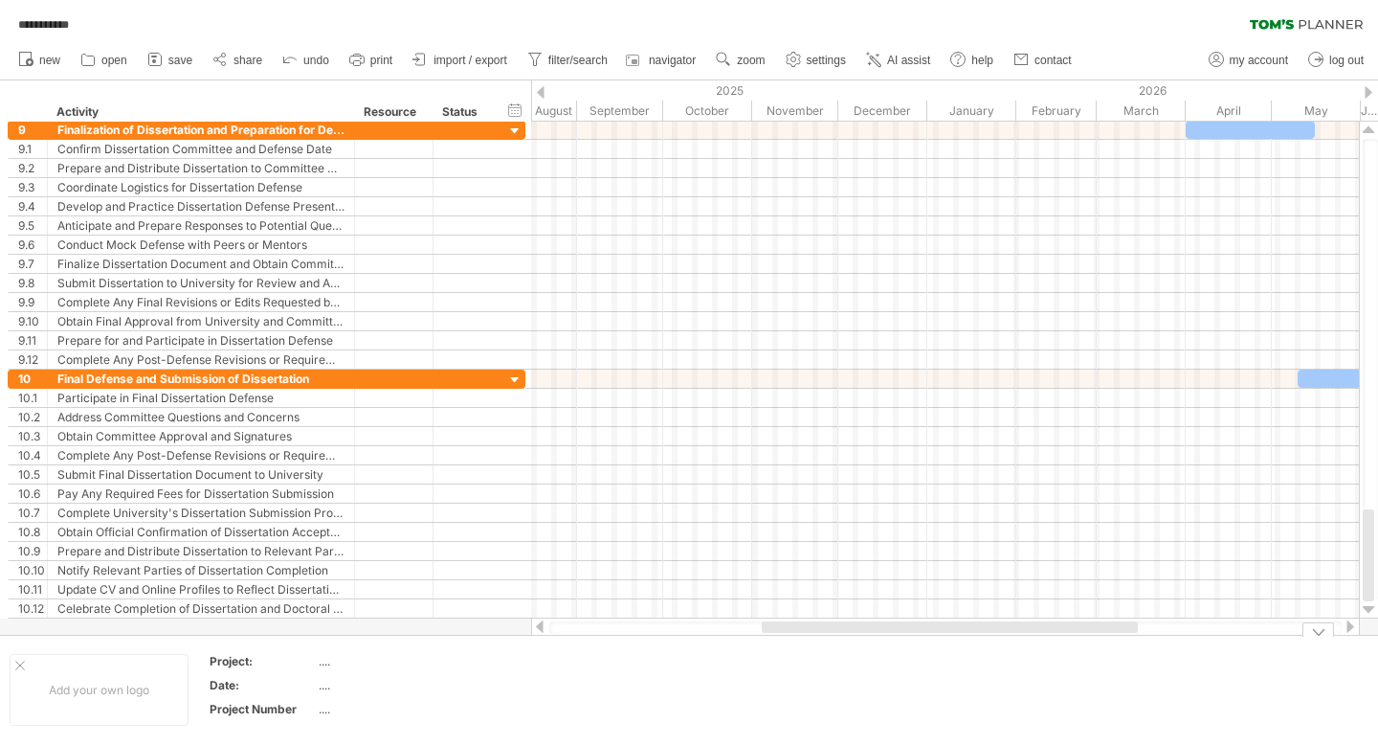
click at [756, 713] on td at bounding box center [719, 690] width 151 height 74
